Goal: Task Accomplishment & Management: Use online tool/utility

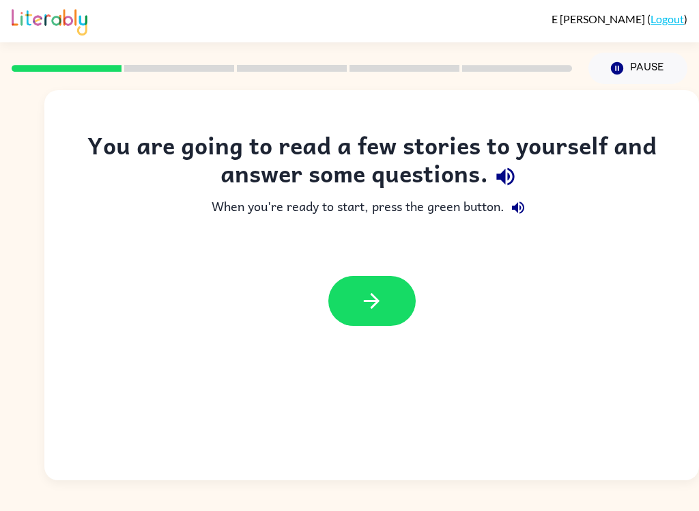
click at [369, 307] on icon "button" at bounding box center [372, 301] width 24 height 24
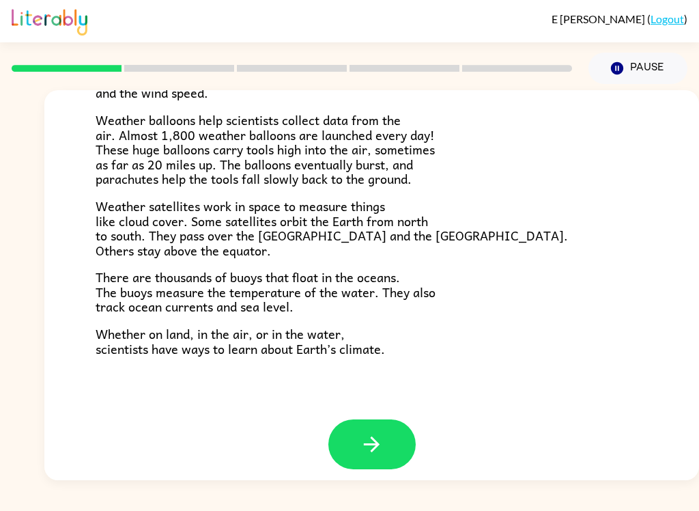
scroll to position [369, 0]
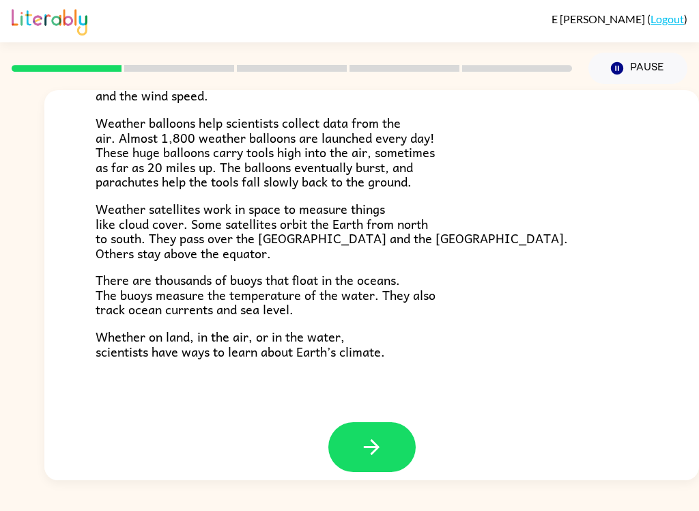
click at [248, 504] on div "E [PERSON_NAME] ( Logout ) Pause Pause Climate Climate is the average of the we…" at bounding box center [349, 255] width 699 height 511
click at [391, 424] on button "button" at bounding box center [371, 447] width 87 height 50
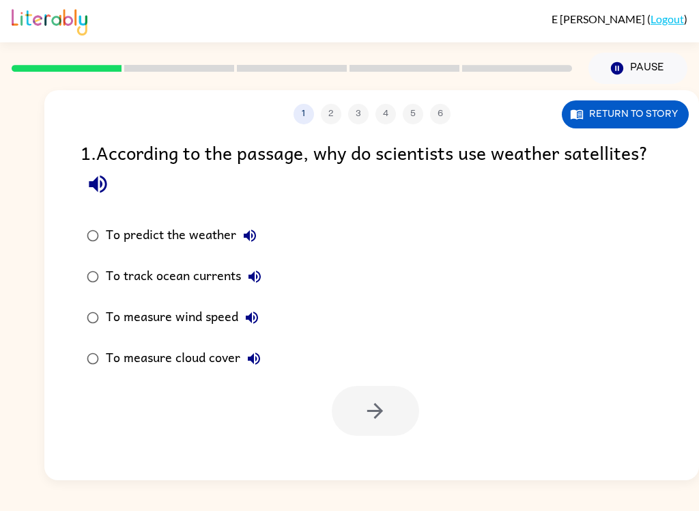
click at [646, 106] on button "Return to story" at bounding box center [625, 114] width 127 height 28
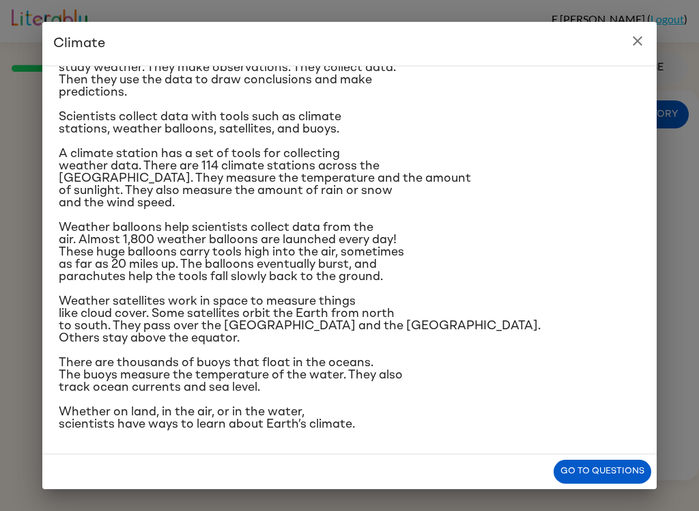
scroll to position [219, 0]
click at [644, 27] on h2 "Climate" at bounding box center [349, 44] width 614 height 44
click at [642, 37] on icon "close" at bounding box center [637, 41] width 16 height 16
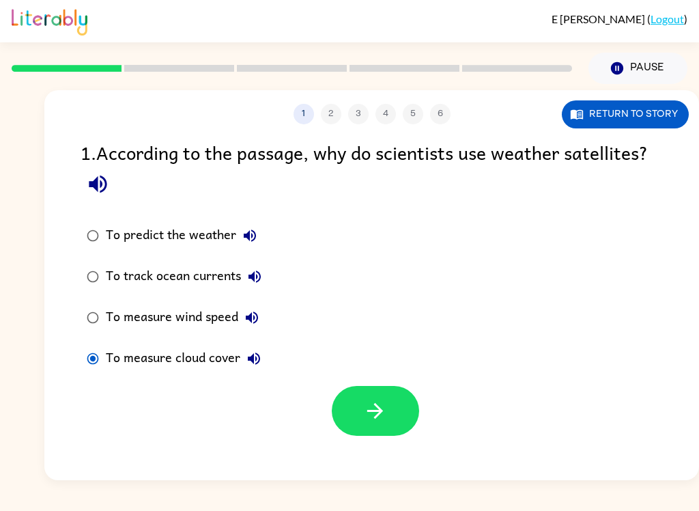
click at [379, 411] on icon "button" at bounding box center [375, 411] width 24 height 24
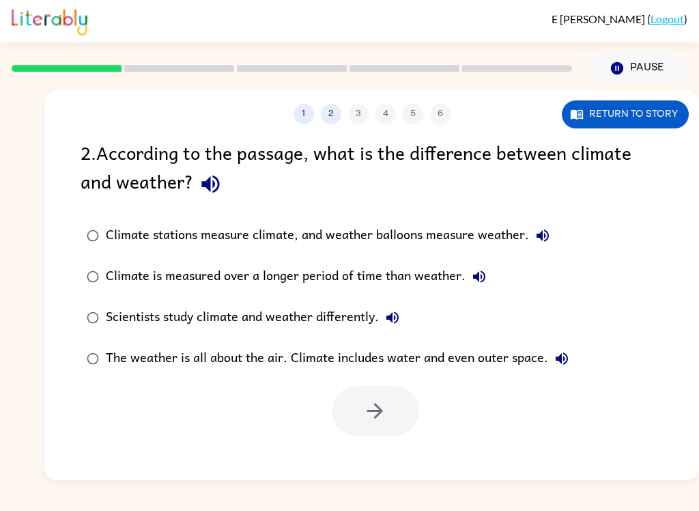
click at [655, 109] on button "Return to story" at bounding box center [625, 114] width 127 height 28
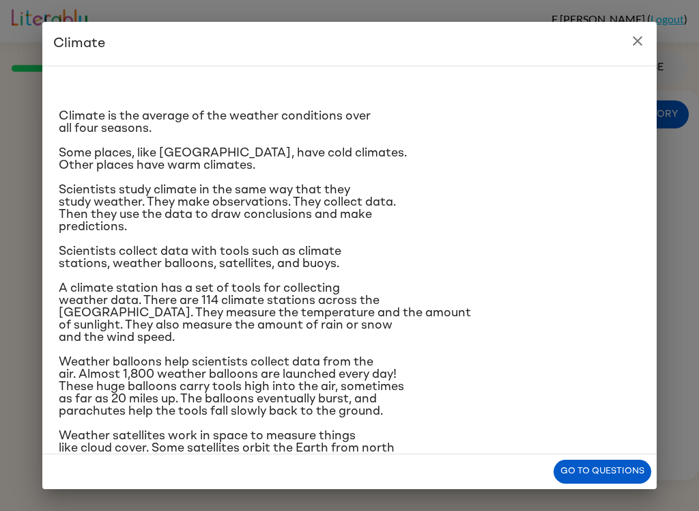
click at [626, 38] on button "close" at bounding box center [637, 40] width 27 height 27
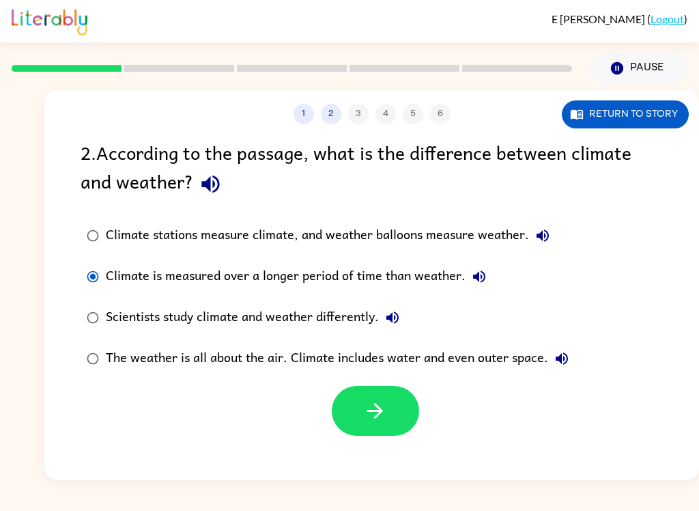
click at [374, 418] on icon "button" at bounding box center [375, 411] width 24 height 24
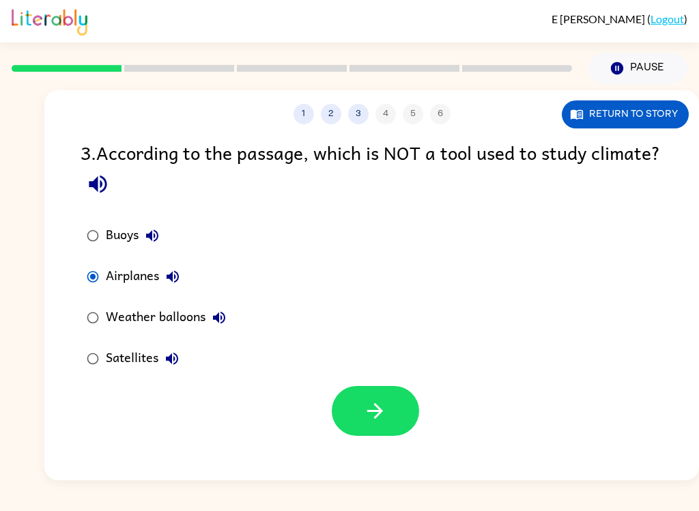
click at [377, 405] on icon "button" at bounding box center [375, 411] width 24 height 24
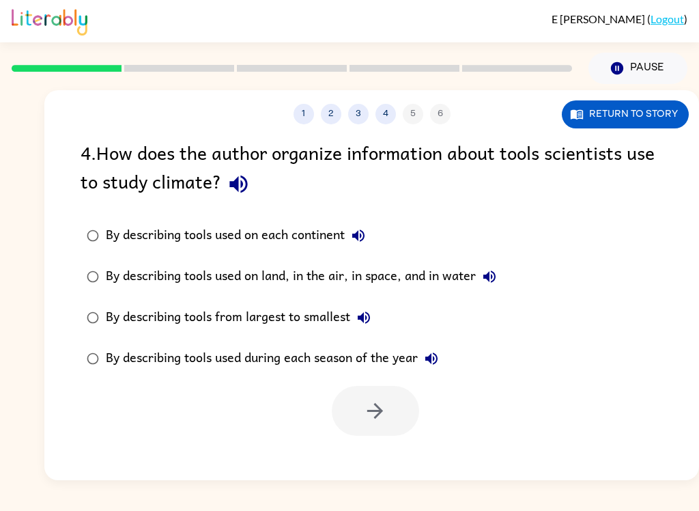
click at [656, 107] on button "Return to story" at bounding box center [625, 114] width 127 height 28
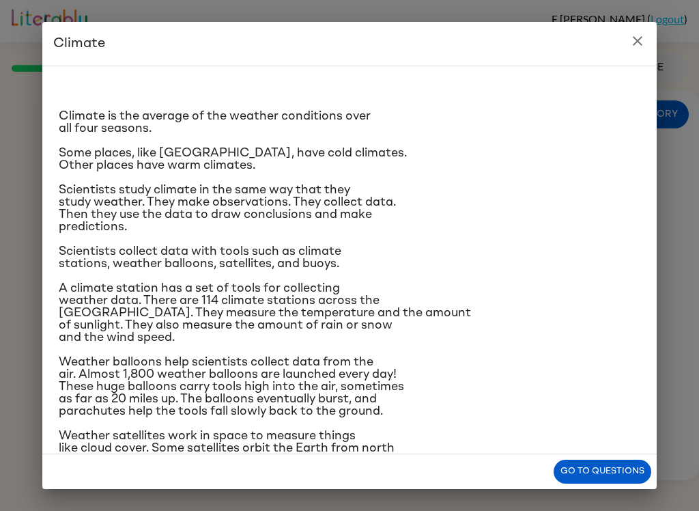
click at [16, 505] on div "Climate Climate is the average of the weather conditions over all four seasons.…" at bounding box center [349, 255] width 699 height 511
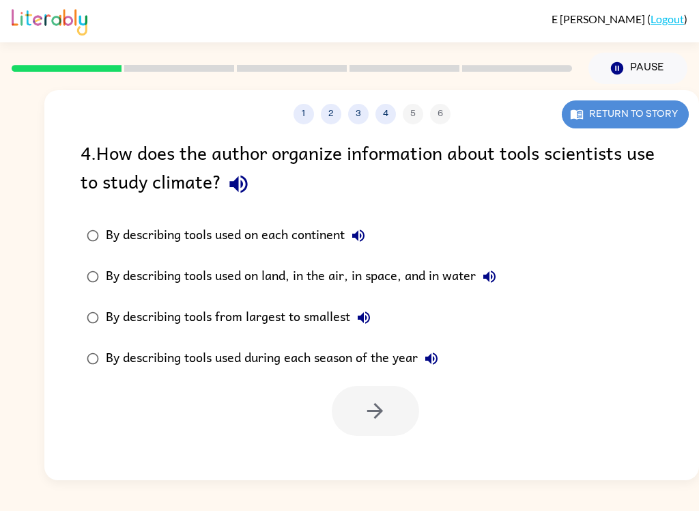
click at [646, 117] on button "Return to story" at bounding box center [625, 114] width 127 height 28
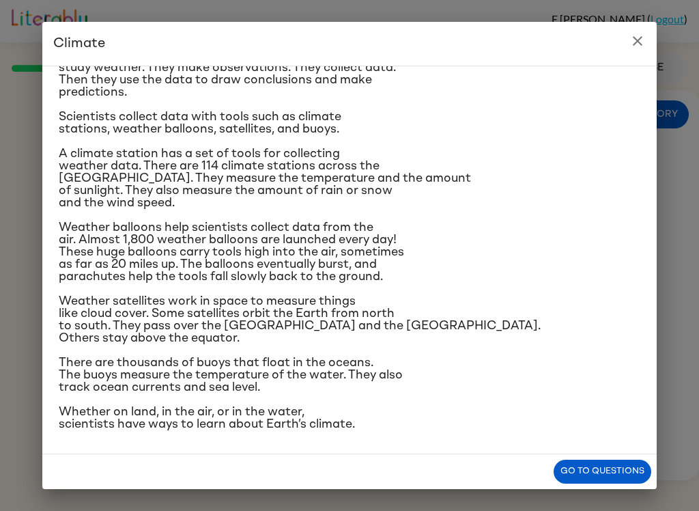
scroll to position [222, 0]
click at [640, 40] on icon "close" at bounding box center [637, 41] width 16 height 16
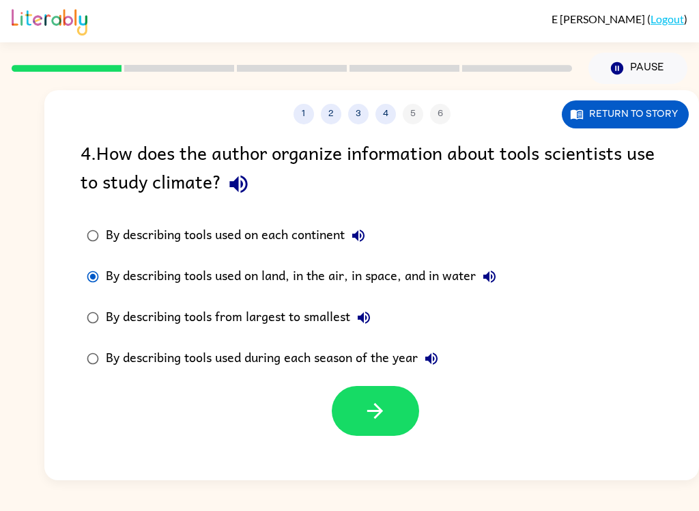
click at [388, 433] on button "button" at bounding box center [375, 411] width 87 height 50
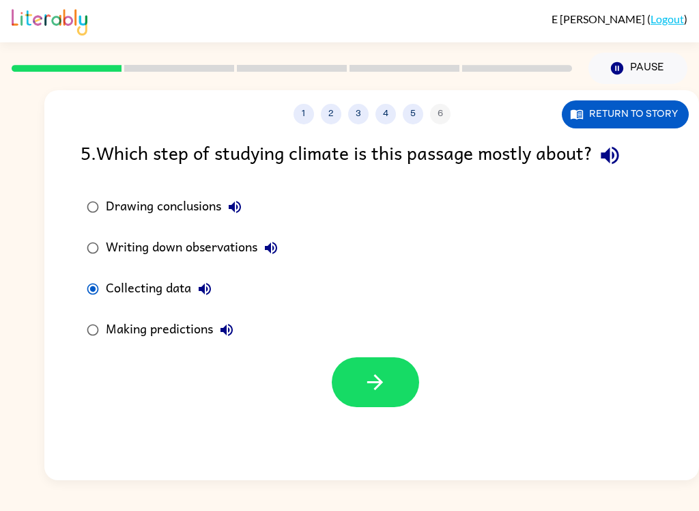
click at [390, 386] on button "button" at bounding box center [375, 382] width 87 height 50
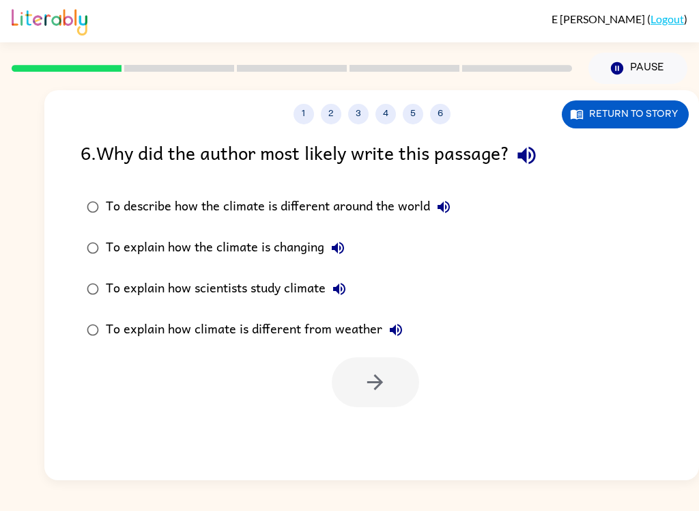
click at [32, 504] on div "E [PERSON_NAME] ( Logout ) Pause Pause 1 2 3 4 5 6 Return to story 6 . Why did …" at bounding box center [349, 255] width 699 height 511
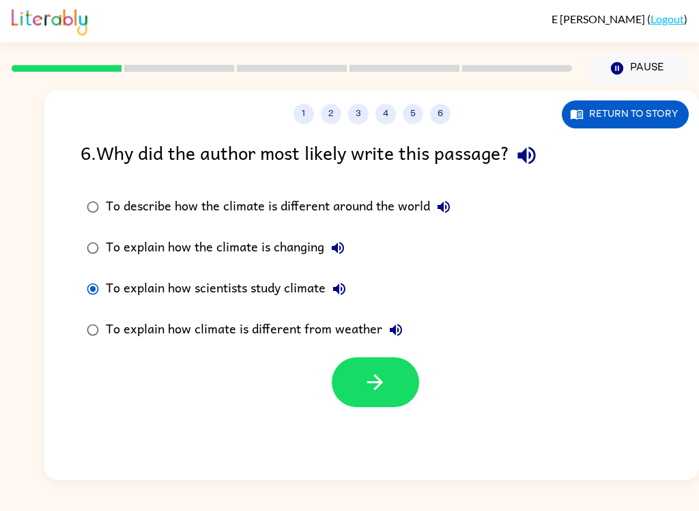
click at [321, 387] on div at bounding box center [371, 378] width 655 height 57
click at [362, 390] on button "button" at bounding box center [375, 382] width 87 height 50
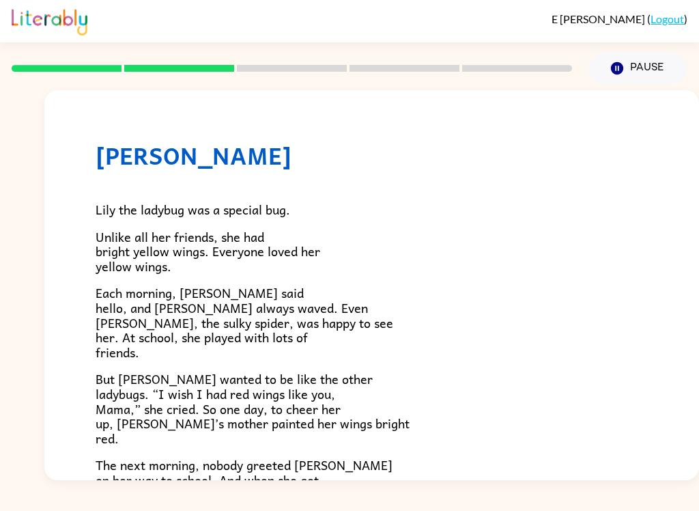
scroll to position [0, 0]
click at [627, 77] on button "Pause Pause" at bounding box center [637, 68] width 99 height 31
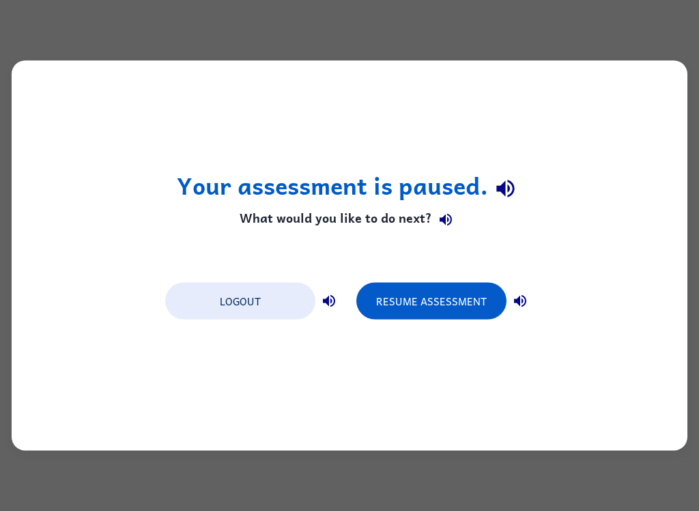
click at [283, 304] on button "Logout" at bounding box center [240, 301] width 150 height 37
